Goal: Task Accomplishment & Management: Complete application form

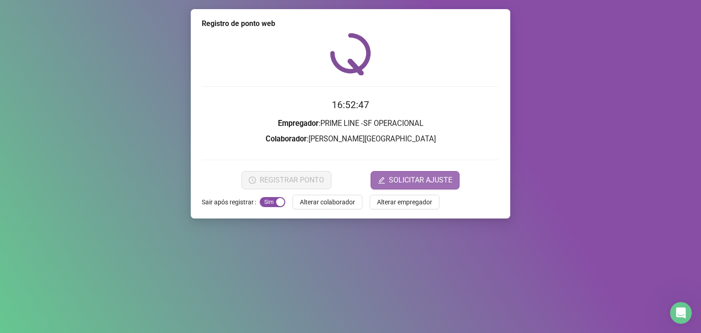
click at [404, 180] on span "SOLICITAR AJUSTE" at bounding box center [420, 180] width 63 height 11
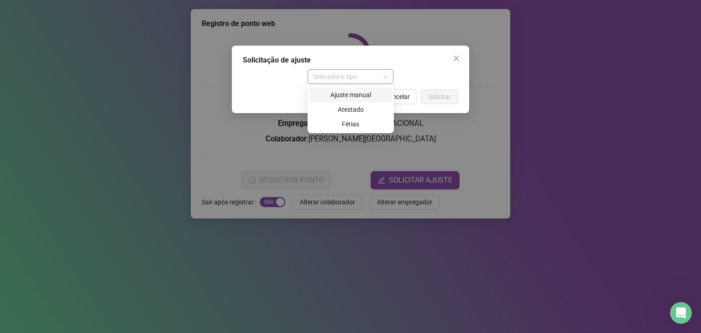
click at [371, 79] on span "Selecione o tipo" at bounding box center [350, 77] width 75 height 14
click at [371, 92] on div "Ajuste manual" at bounding box center [351, 95] width 72 height 10
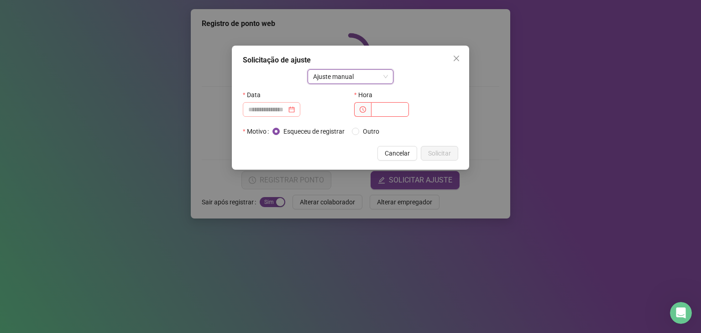
click at [295, 110] on div at bounding box center [271, 110] width 47 height 10
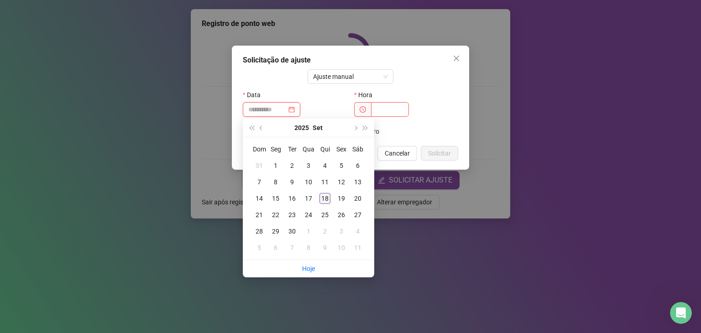
type input "**********"
click at [323, 199] on div "18" at bounding box center [325, 198] width 11 height 11
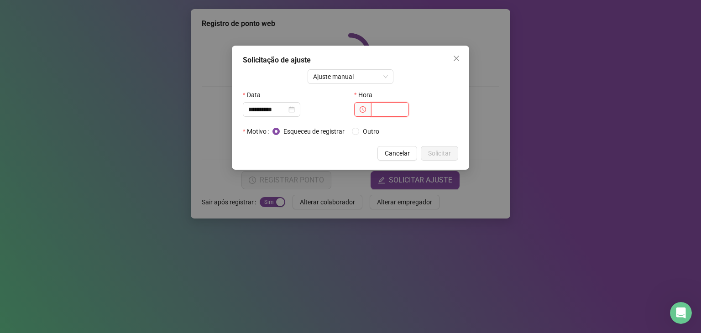
click at [388, 110] on input "text" at bounding box center [390, 109] width 38 height 15
type input "*****"
click at [438, 155] on span "Solicitar" at bounding box center [439, 153] width 23 height 10
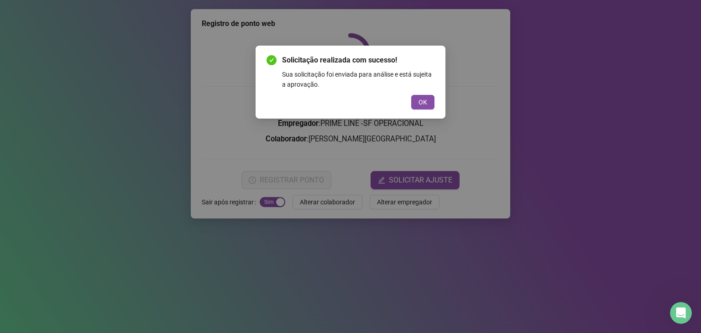
drag, startPoint x: 422, startPoint y: 99, endPoint x: 420, endPoint y: 93, distance: 6.4
click at [422, 99] on span "OK" at bounding box center [423, 102] width 9 height 10
